Goal: Find specific page/section: Find specific page/section

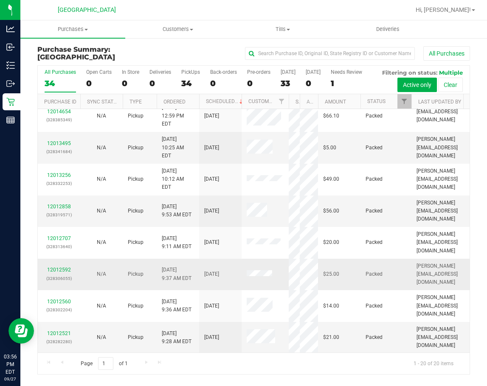
scroll to position [241, 0]
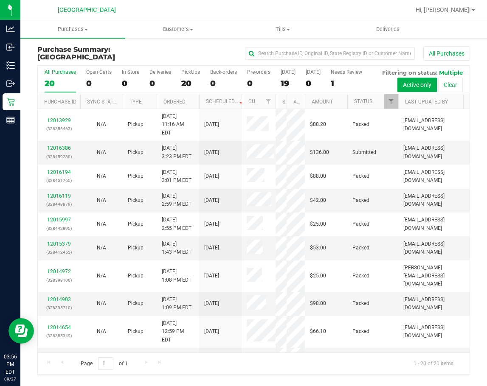
drag, startPoint x: 258, startPoint y: 101, endPoint x: 282, endPoint y: 107, distance: 25.0
click at [282, 107] on div "Purchase ID Sync Status Type Ordered Scheduled Customer State Registry ID Addre…" at bounding box center [251, 101] width 426 height 14
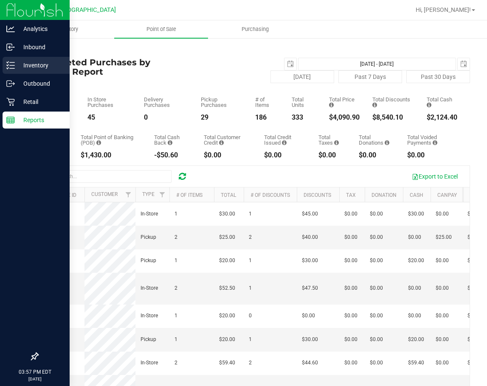
click at [14, 68] on icon at bounding box center [10, 65] width 8 height 8
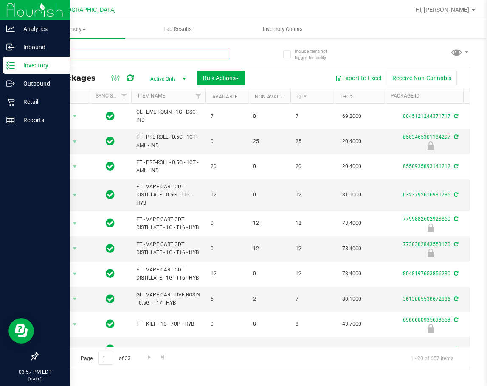
click at [72, 55] on input "text" at bounding box center [132, 54] width 191 height 13
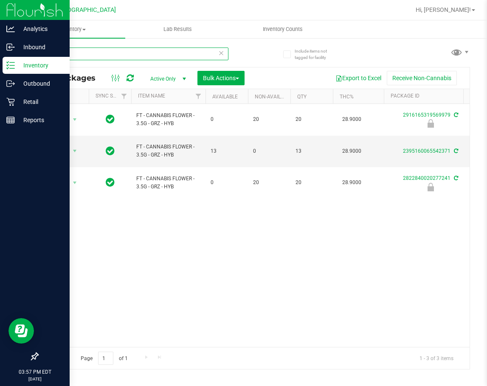
click at [109, 53] on input "GRZ" at bounding box center [132, 54] width 191 height 13
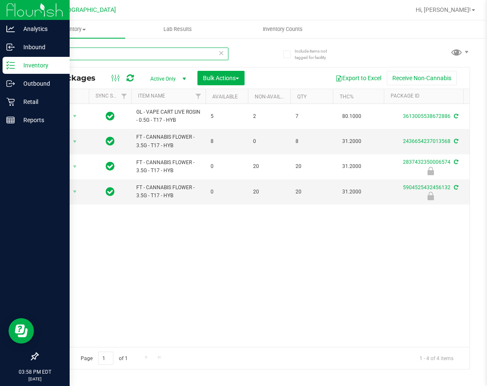
click at [73, 53] on input "t17" at bounding box center [132, 54] width 191 height 13
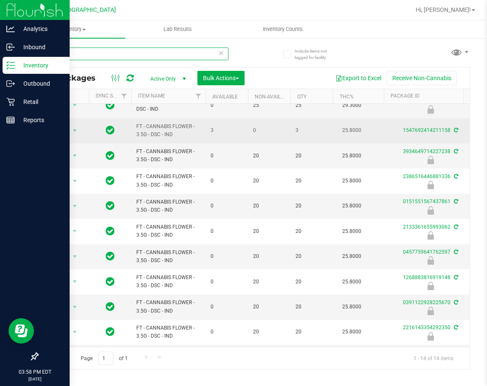
scroll to position [73, 0]
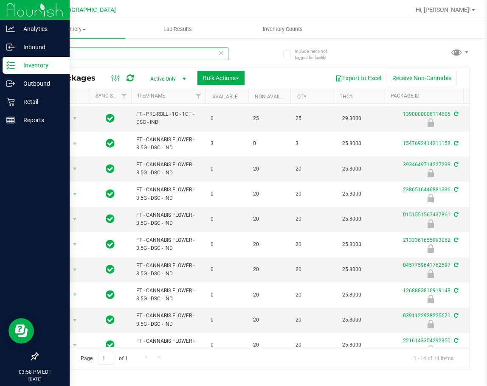
click at [70, 53] on input "dsc" at bounding box center [132, 54] width 191 height 13
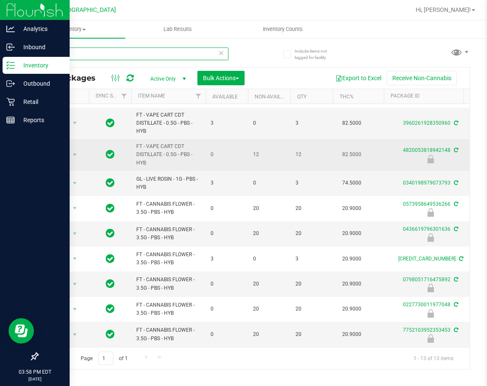
scroll to position [116, 0]
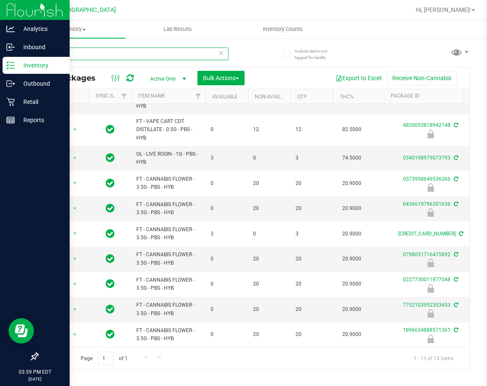
click at [93, 54] on input "PBS" at bounding box center [132, 54] width 191 height 13
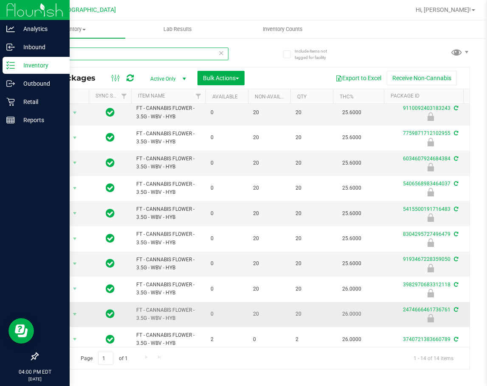
scroll to position [42, 0]
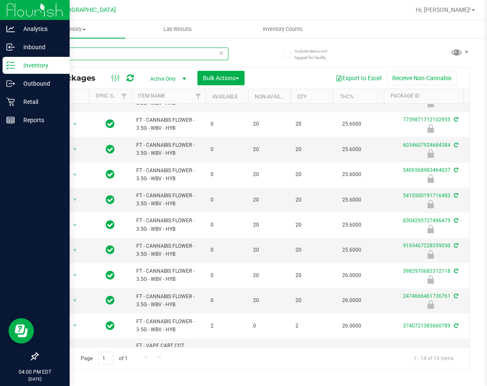
click at [65, 56] on input "WBV" at bounding box center [132, 54] width 191 height 13
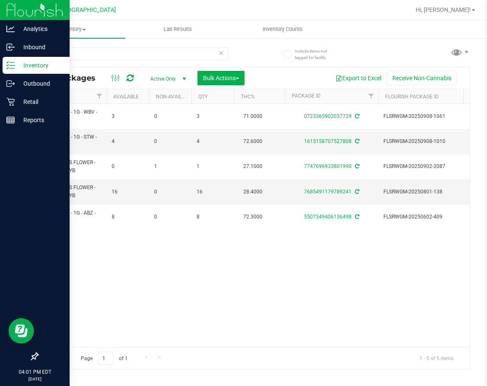
scroll to position [0, 130]
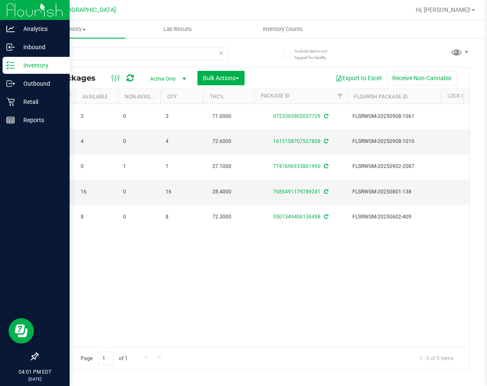
drag, startPoint x: 259, startPoint y: 245, endPoint x: 294, endPoint y: 239, distance: 34.9
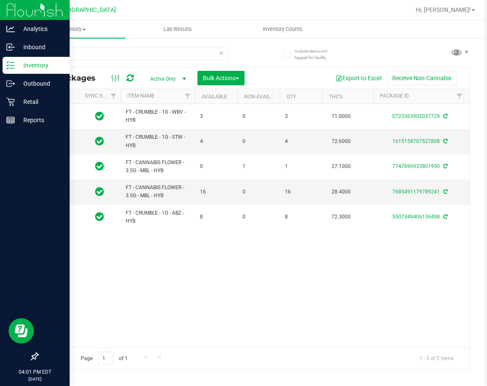
scroll to position [0, 0]
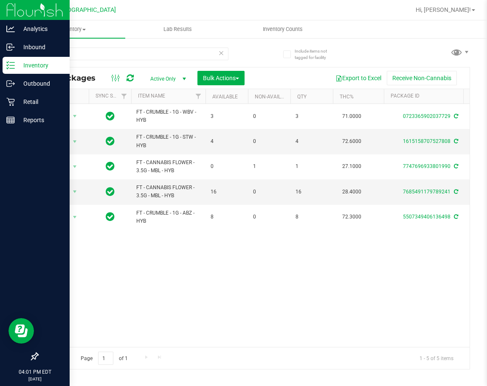
drag, startPoint x: 326, startPoint y: 245, endPoint x: 292, endPoint y: 244, distance: 34.8
click at [91, 50] on input "mbl" at bounding box center [132, 54] width 191 height 13
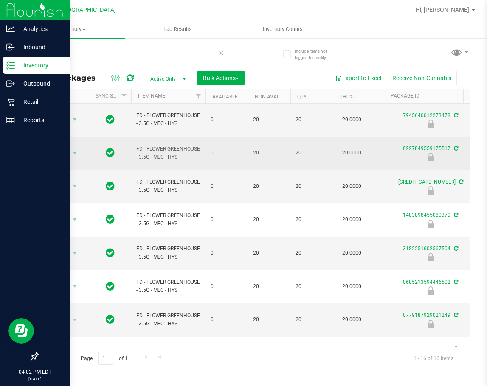
scroll to position [101, 0]
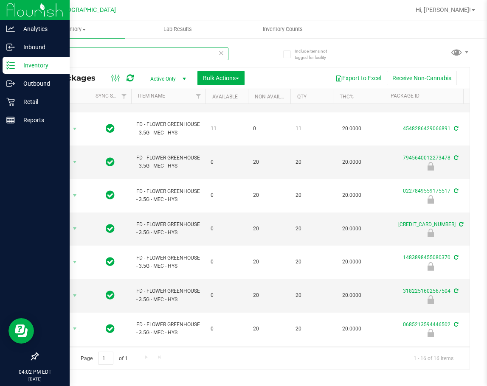
type input "MEC"
